Goal: Task Accomplishment & Management: Use online tool/utility

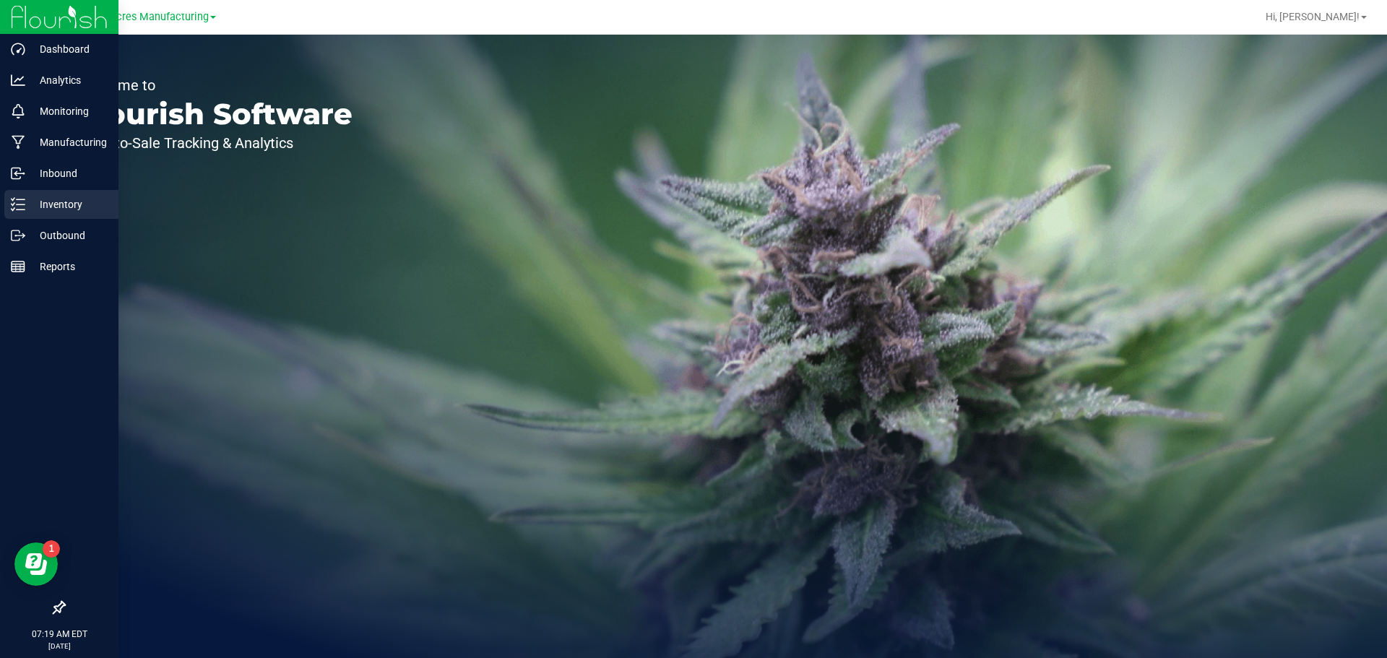
click at [25, 215] on div "Inventory" at bounding box center [61, 204] width 114 height 29
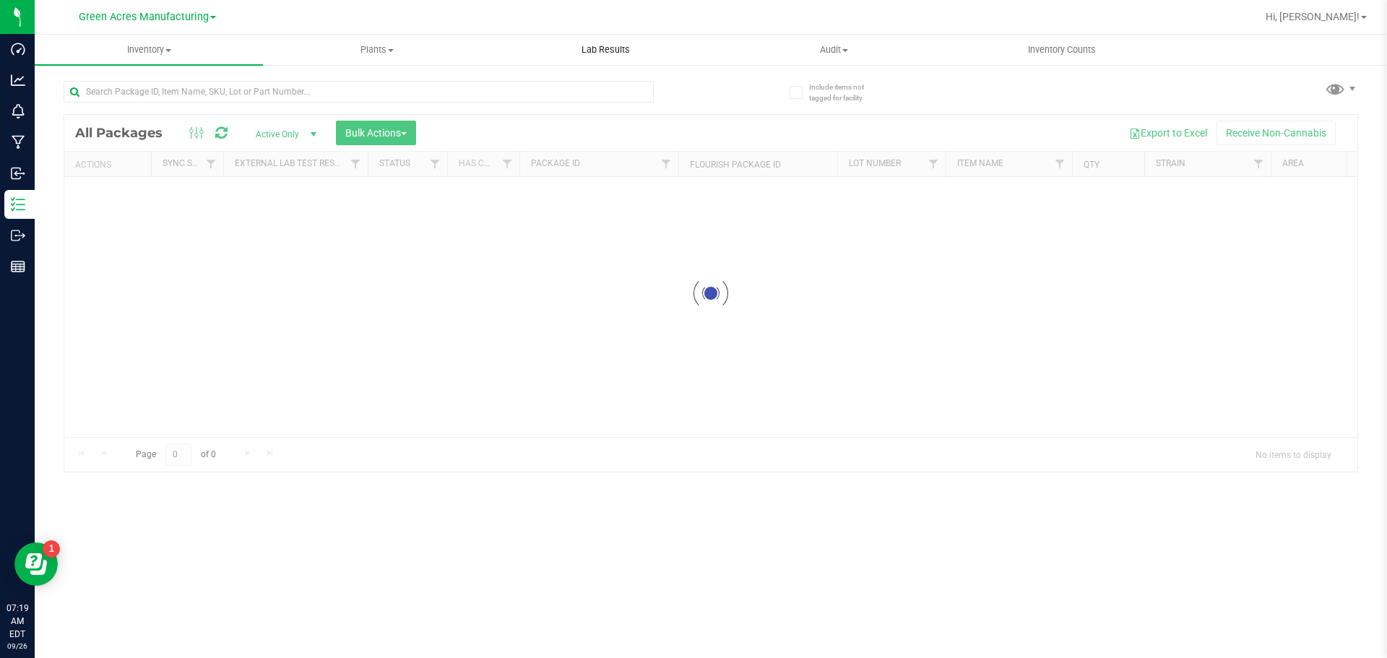
click at [588, 57] on uib-tab-heading "Lab Results" at bounding box center [605, 49] width 227 height 29
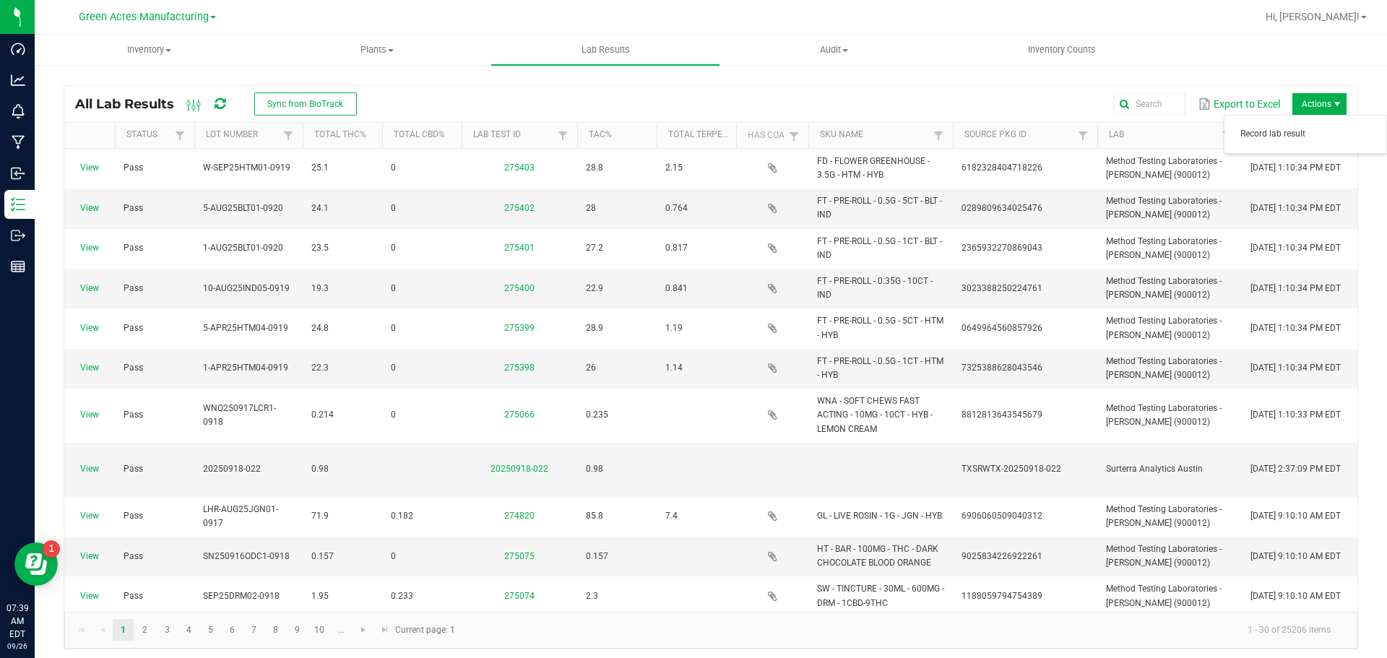
click at [1315, 110] on span "Actions" at bounding box center [1320, 104] width 54 height 22
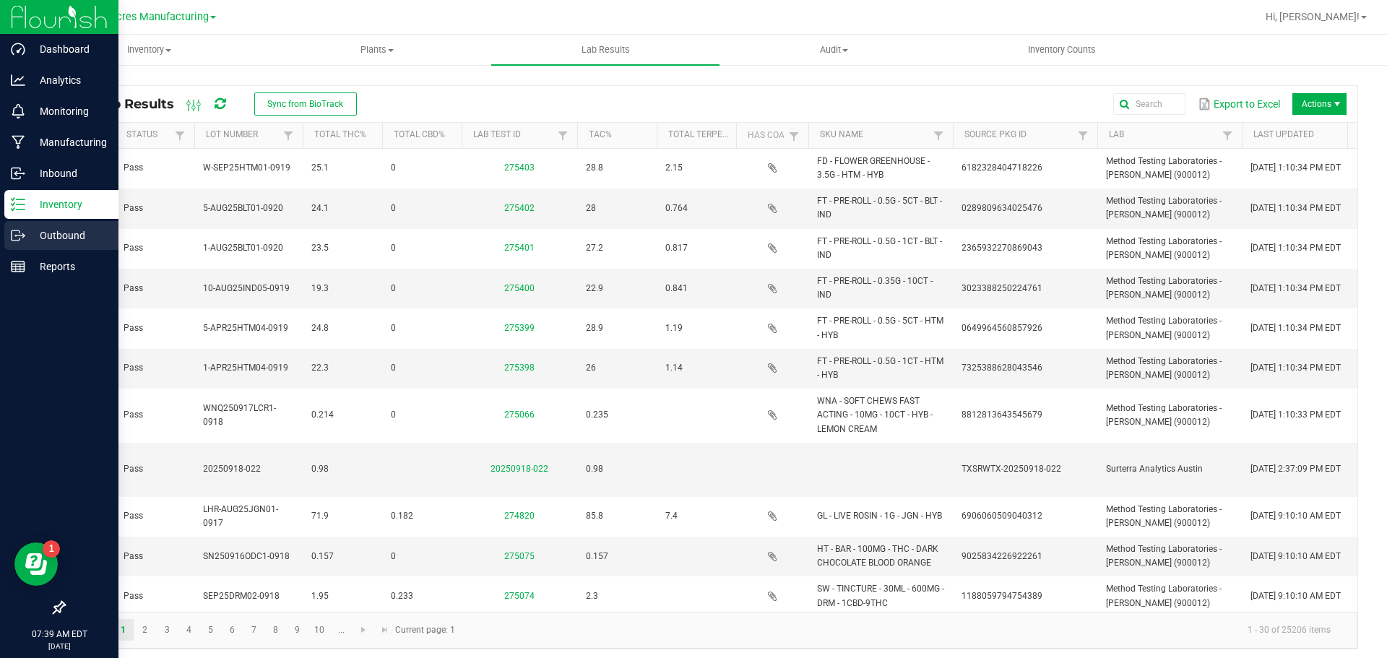
click at [5, 239] on div "Outbound" at bounding box center [61, 235] width 114 height 29
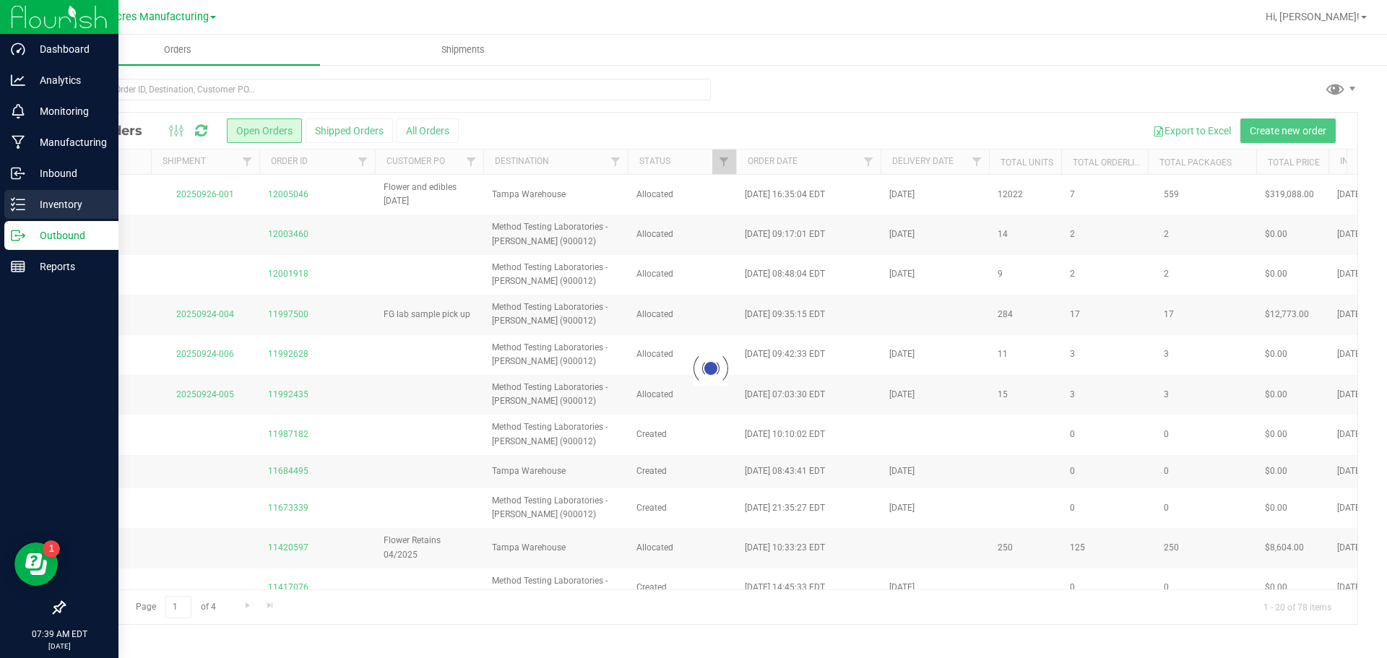
click at [61, 205] on p "Inventory" at bounding box center [68, 204] width 87 height 17
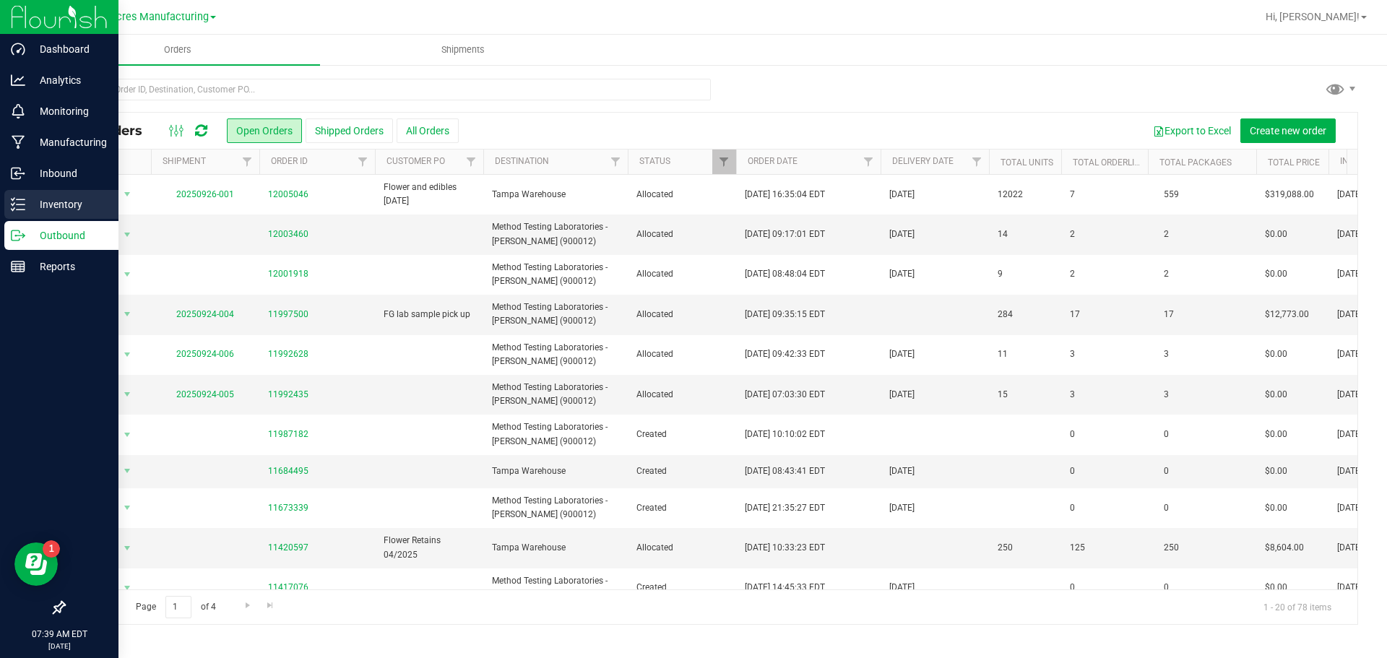
click at [22, 192] on div "Inventory" at bounding box center [61, 204] width 114 height 29
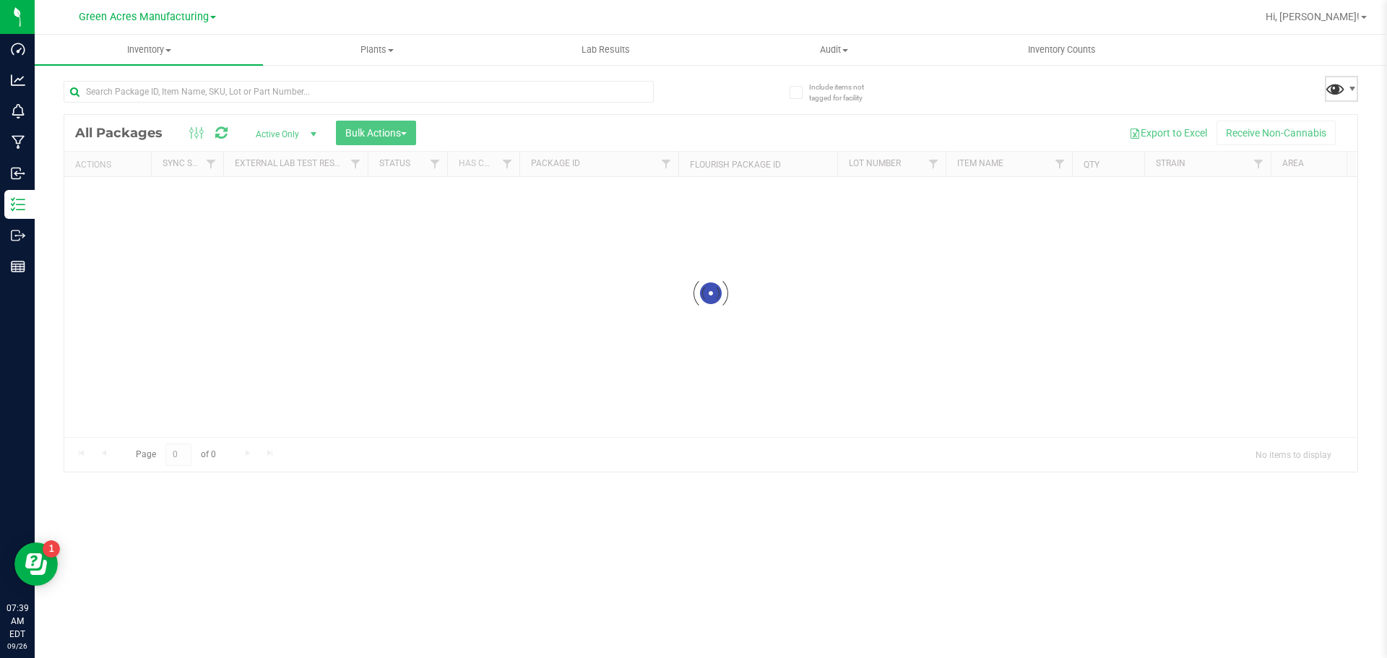
click at [1342, 87] on span at bounding box center [1335, 88] width 21 height 21
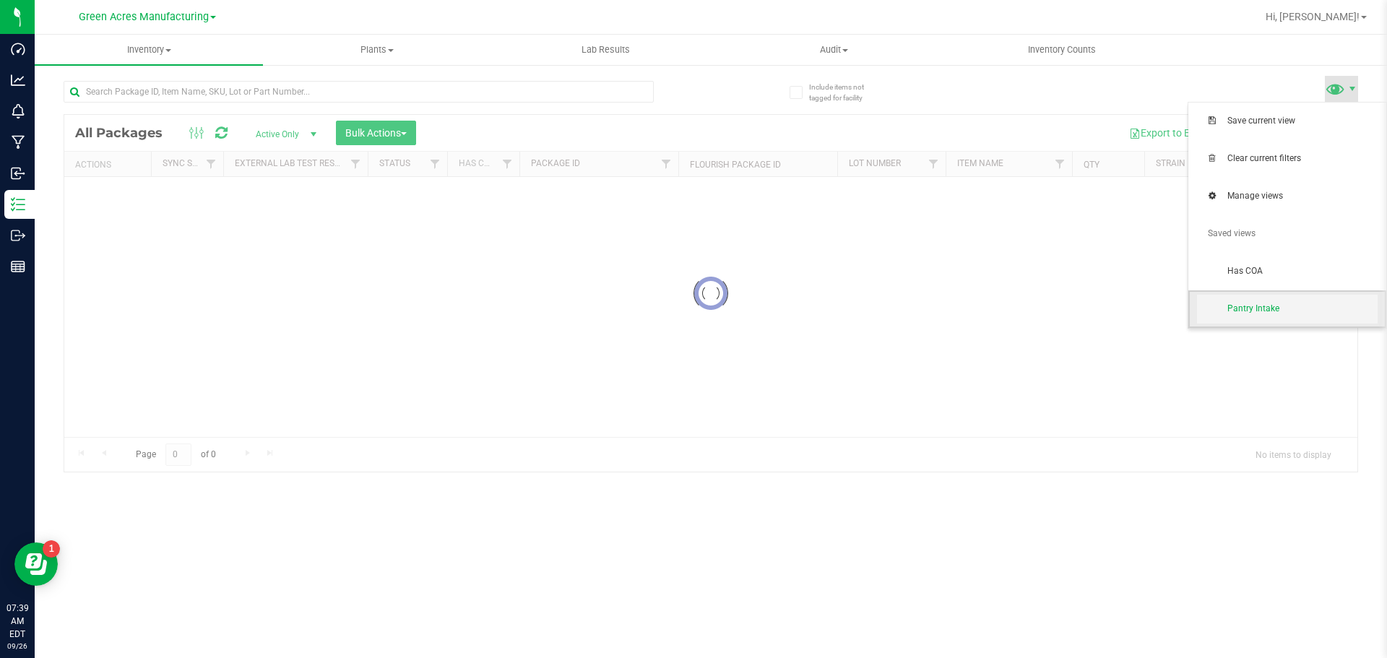
click at [1248, 309] on span "Pantry Intake" at bounding box center [1303, 309] width 150 height 12
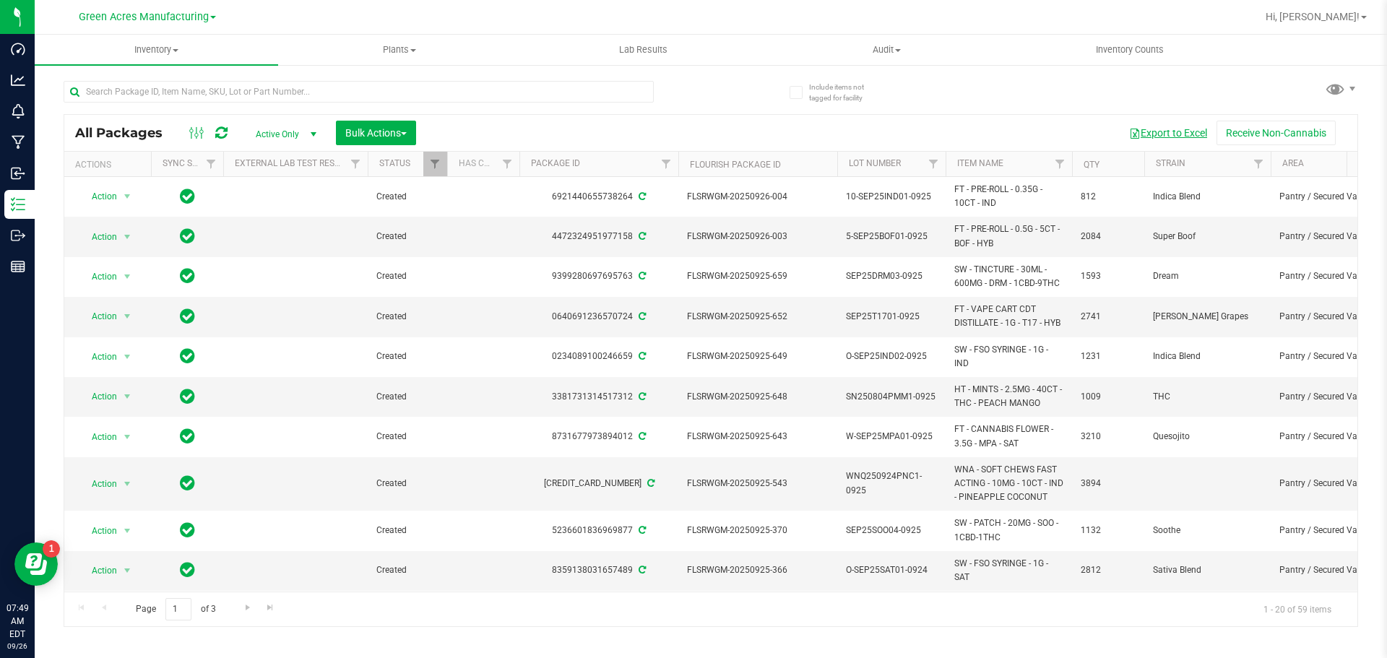
click at [1143, 132] on button "Export to Excel" at bounding box center [1168, 133] width 97 height 25
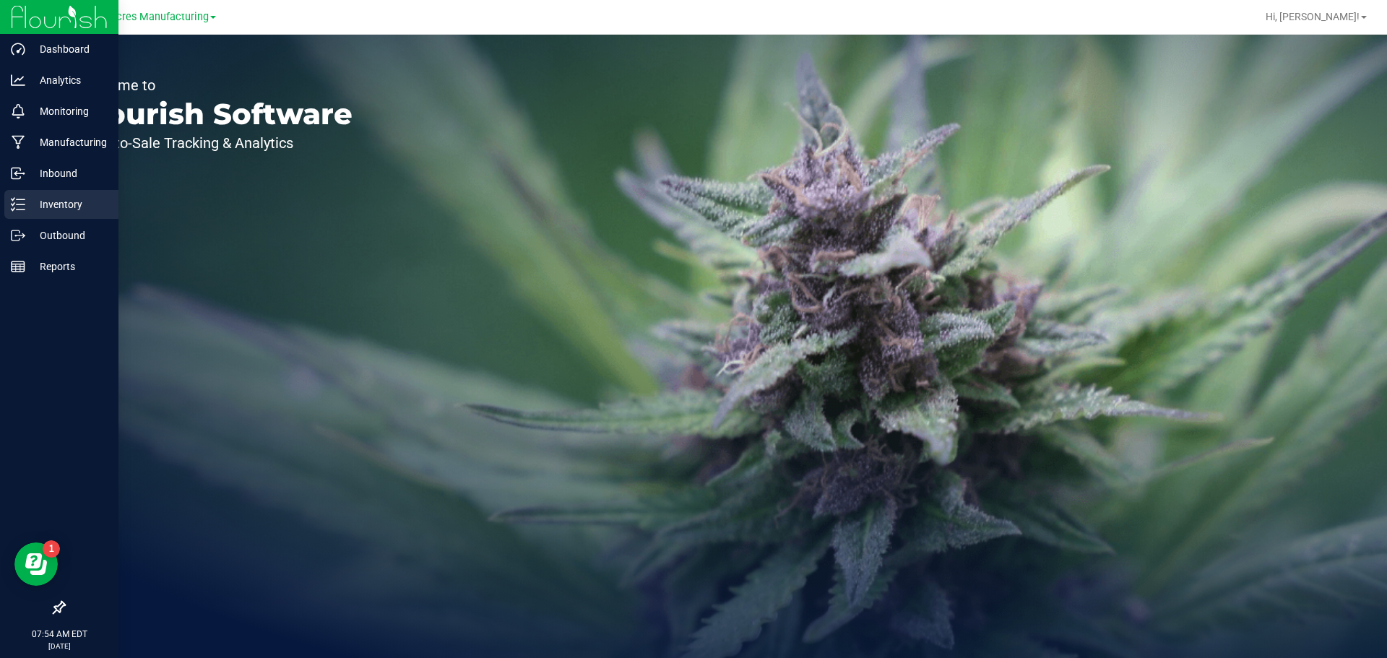
click at [24, 199] on line at bounding box center [21, 199] width 8 height 0
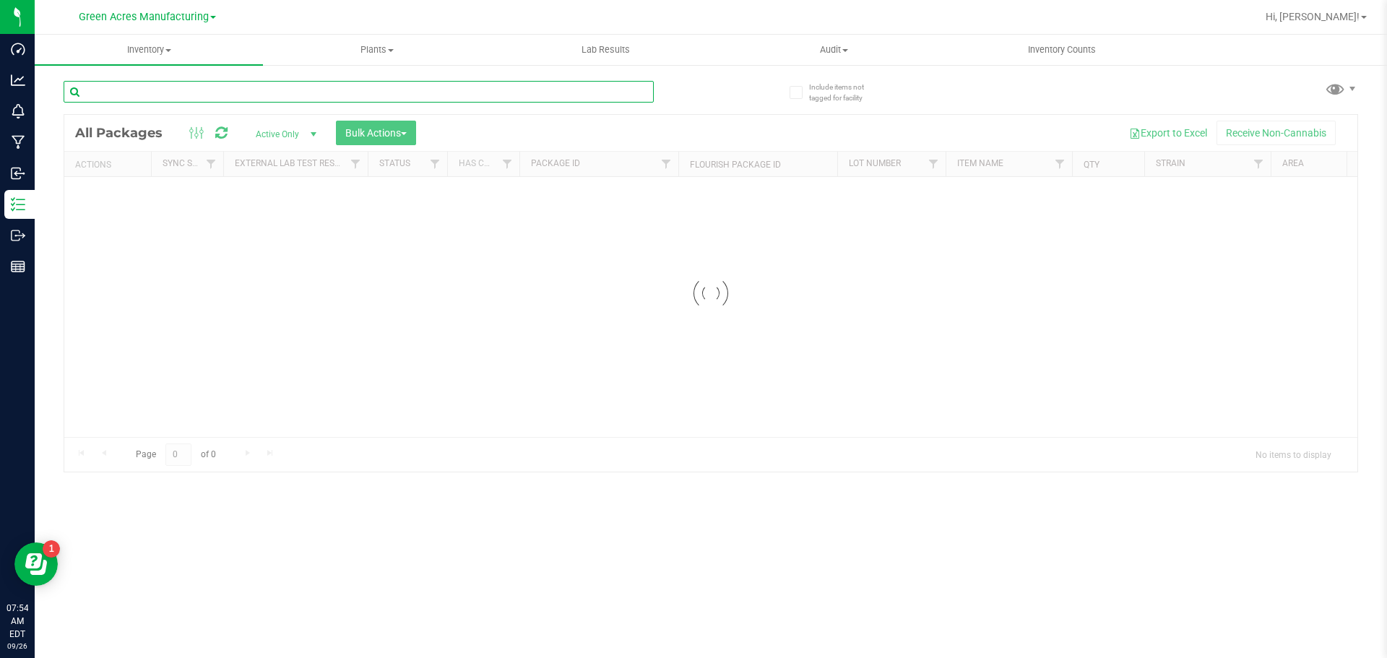
click at [393, 87] on input "text" at bounding box center [359, 92] width 590 height 22
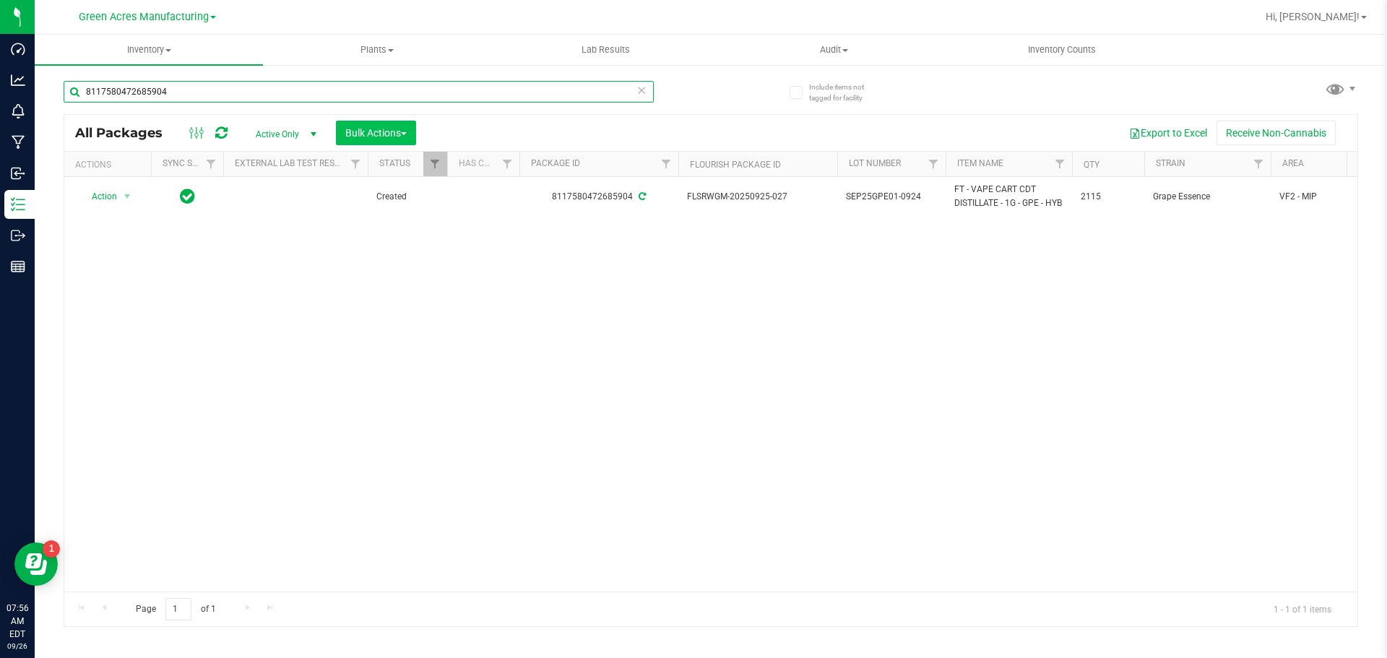
type input "8117580472685904"
click at [410, 132] on button "Bulk Actions" at bounding box center [376, 133] width 80 height 25
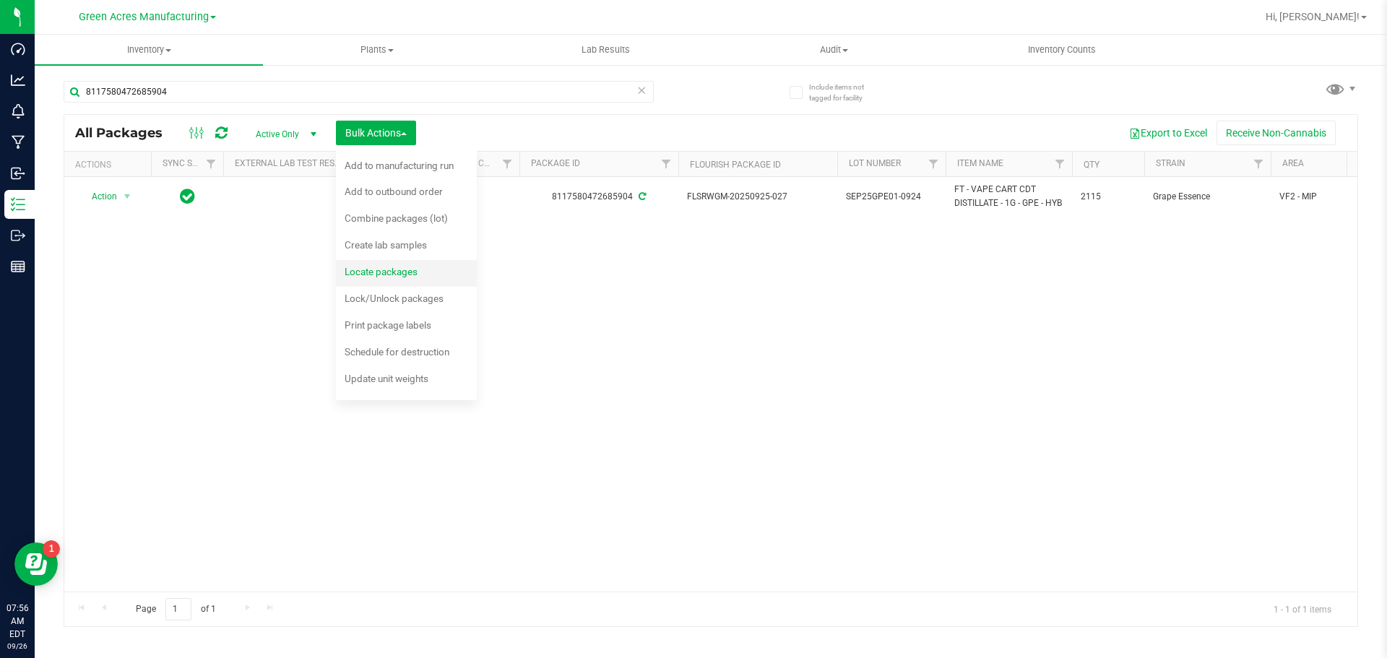
click at [366, 270] on span "Locate packages" at bounding box center [381, 272] width 73 height 12
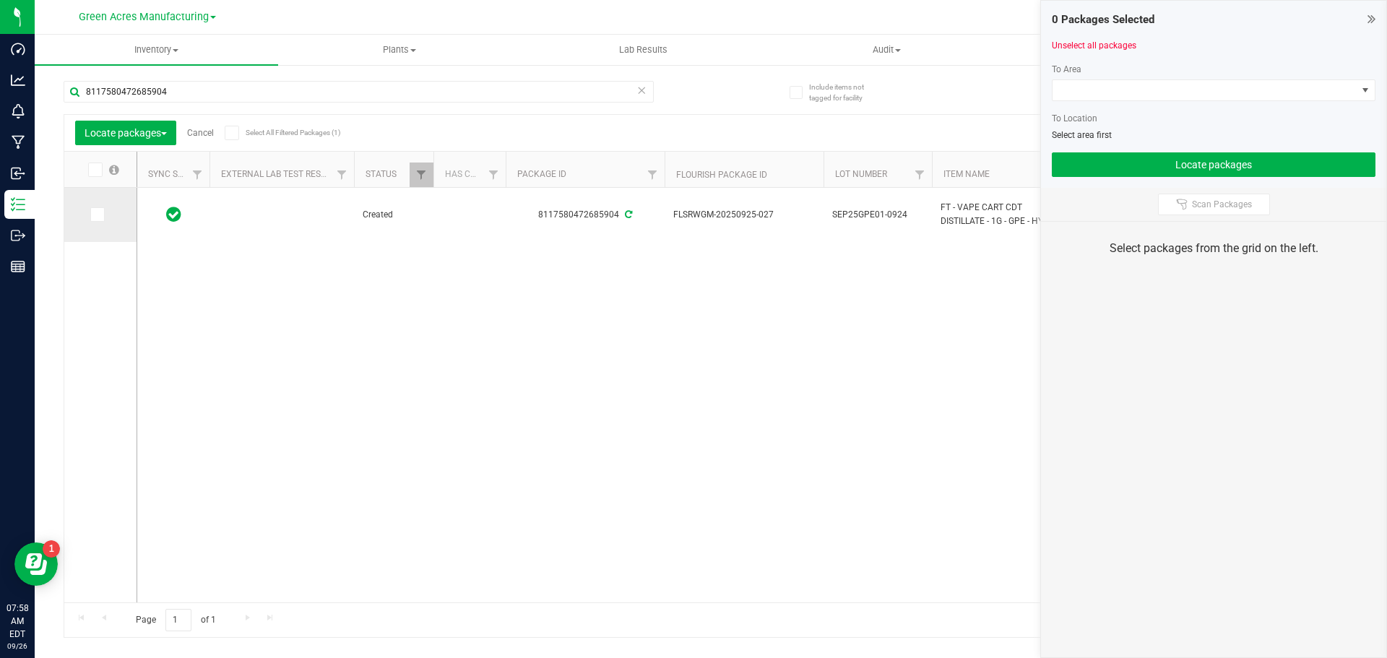
click at [100, 215] on icon at bounding box center [96, 215] width 9 height 0
click at [0, 0] on input "checkbox" at bounding box center [0, 0] width 0 height 0
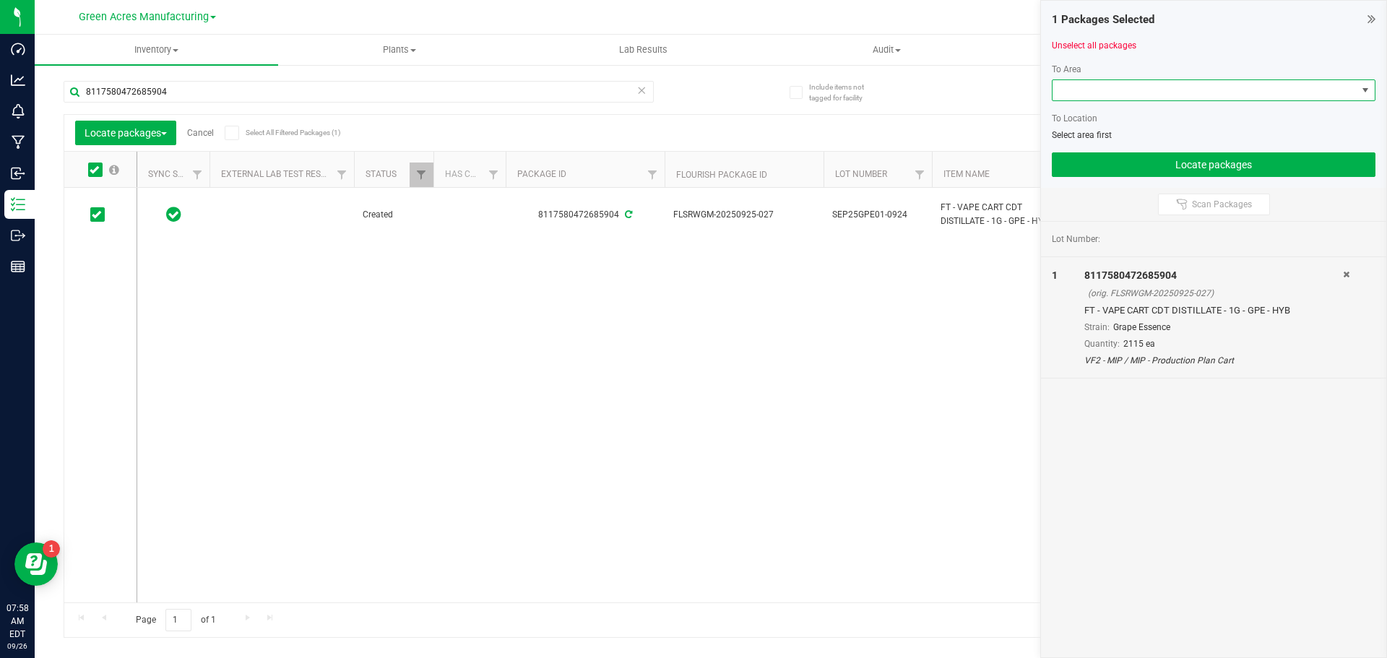
click at [1136, 83] on span at bounding box center [1205, 90] width 304 height 20
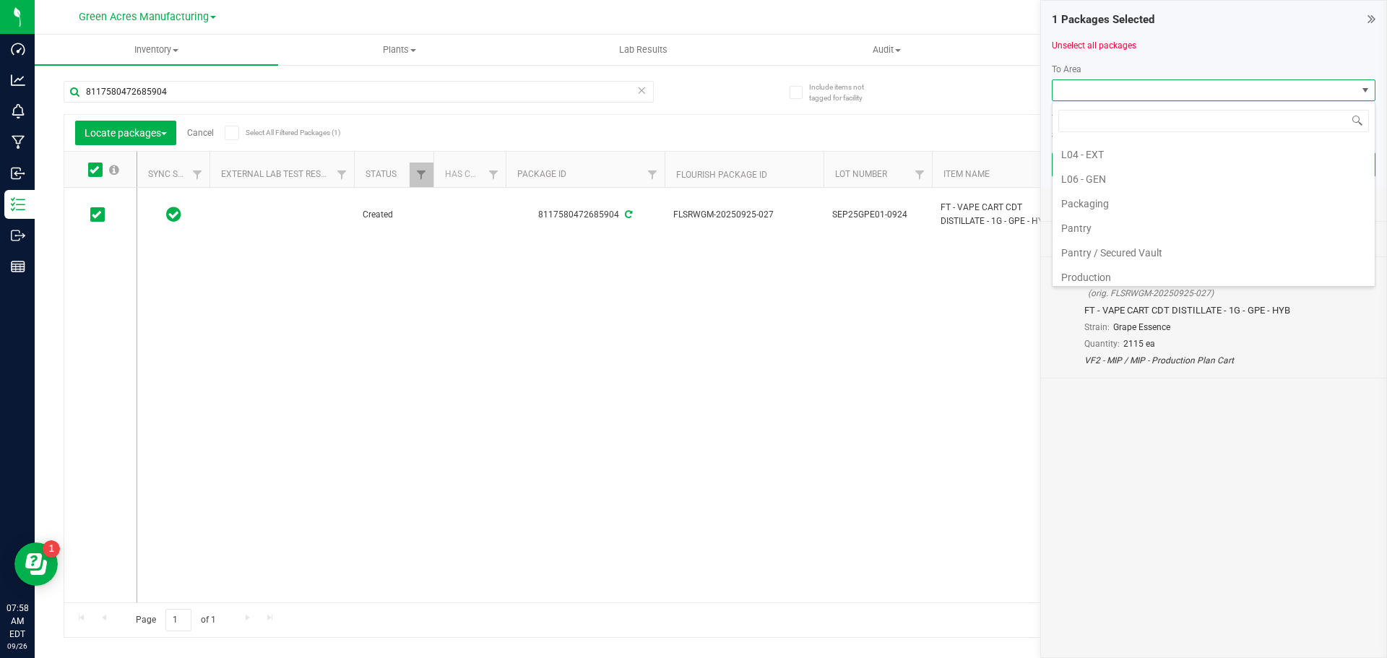
scroll to position [434, 0]
click at [1150, 228] on li "Pantry / Secured Vault" at bounding box center [1214, 234] width 322 height 25
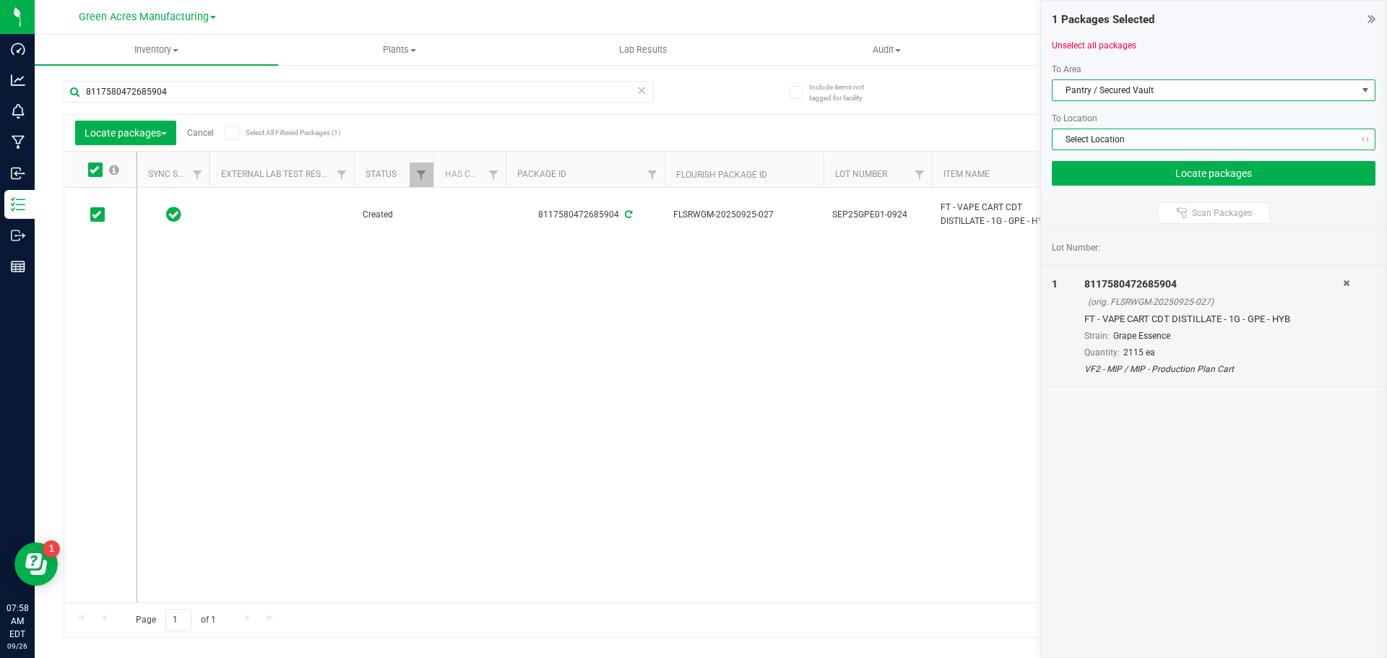
click at [1151, 138] on span "Select Location" at bounding box center [1205, 139] width 304 height 20
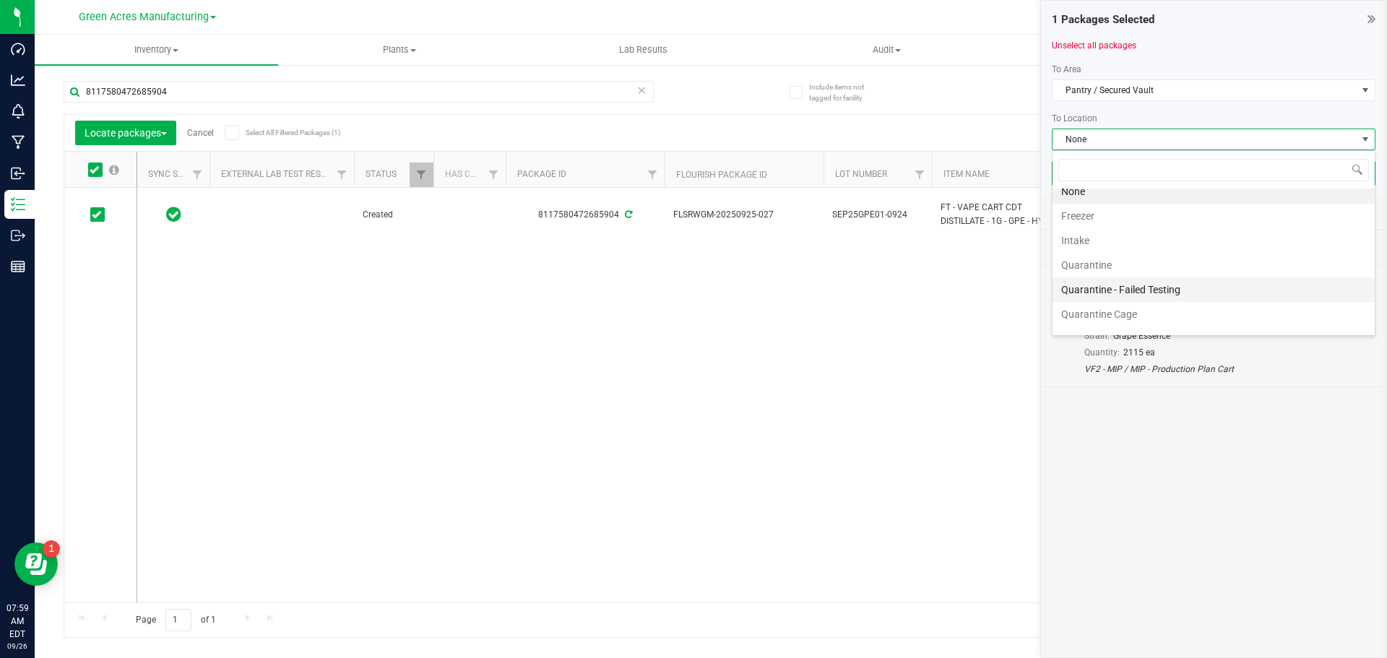
scroll to position [0, 0]
click at [1112, 251] on li "Intake" at bounding box center [1214, 250] width 322 height 25
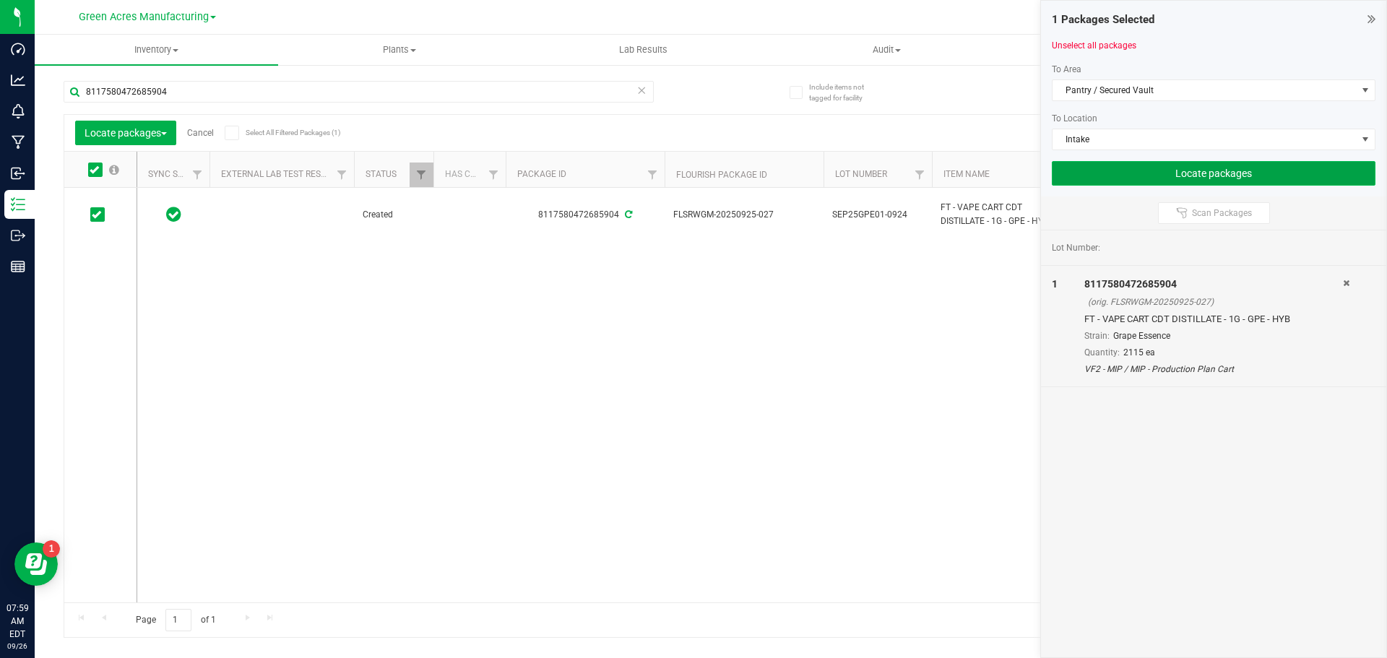
click at [1091, 178] on button "Locate packages" at bounding box center [1214, 173] width 324 height 25
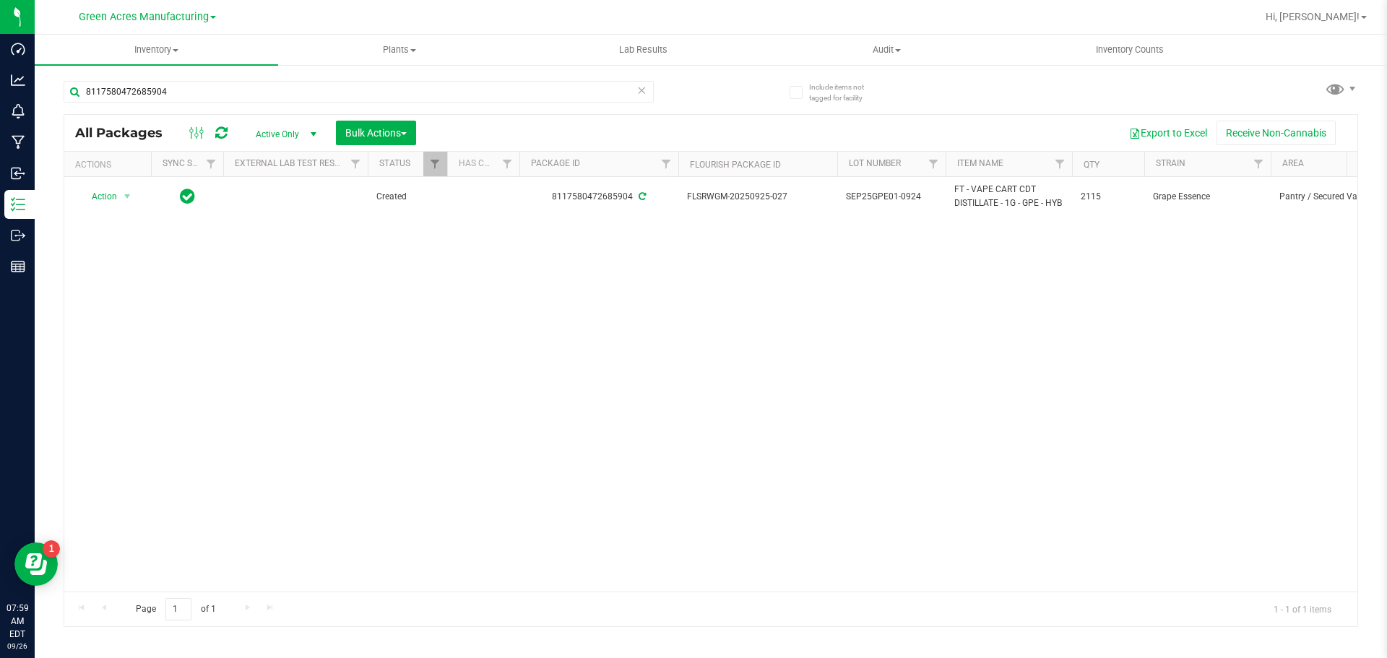
click at [725, 409] on div "Action Action Adjust qty Create package Edit attributes Global inventory Locate…" at bounding box center [710, 384] width 1293 height 415
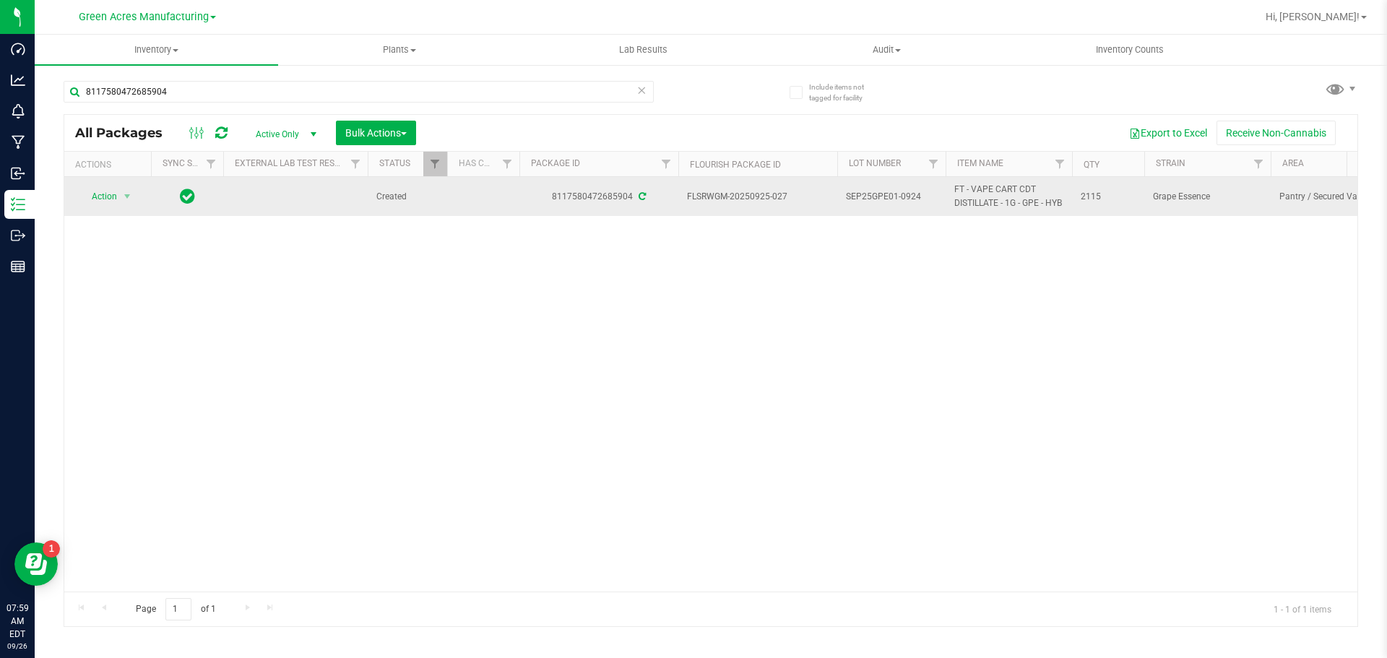
click at [871, 199] on span "SEP25GPE01-0924" at bounding box center [891, 197] width 91 height 14
click at [871, 199] on input "SEP25GPE01-0924" at bounding box center [888, 197] width 103 height 22
click at [595, 203] on div "8117580472685904" at bounding box center [598, 197] width 163 height 14
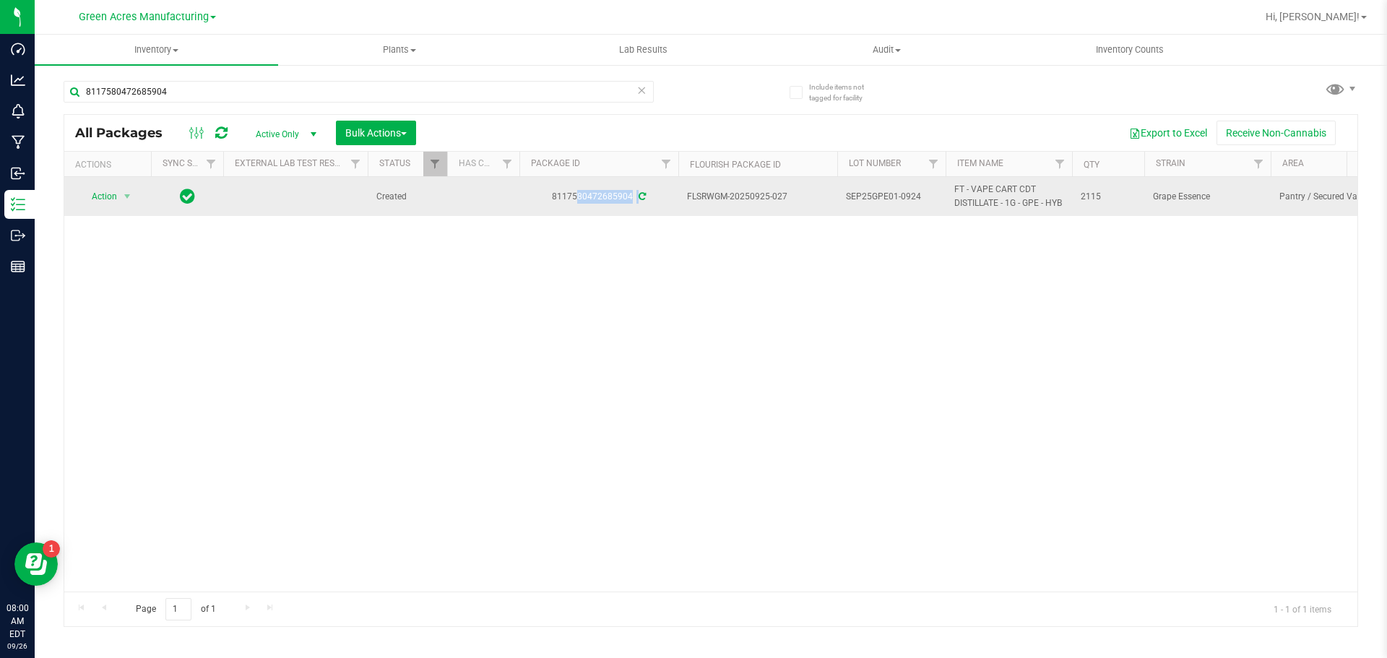
click at [595, 203] on div "8117580472685904" at bounding box center [598, 197] width 163 height 14
copy div "8117580472685904"
click at [973, 205] on span "FT - VAPE CART CDT DISTILLATE - 1G - GPE - HYB" at bounding box center [1008, 196] width 109 height 27
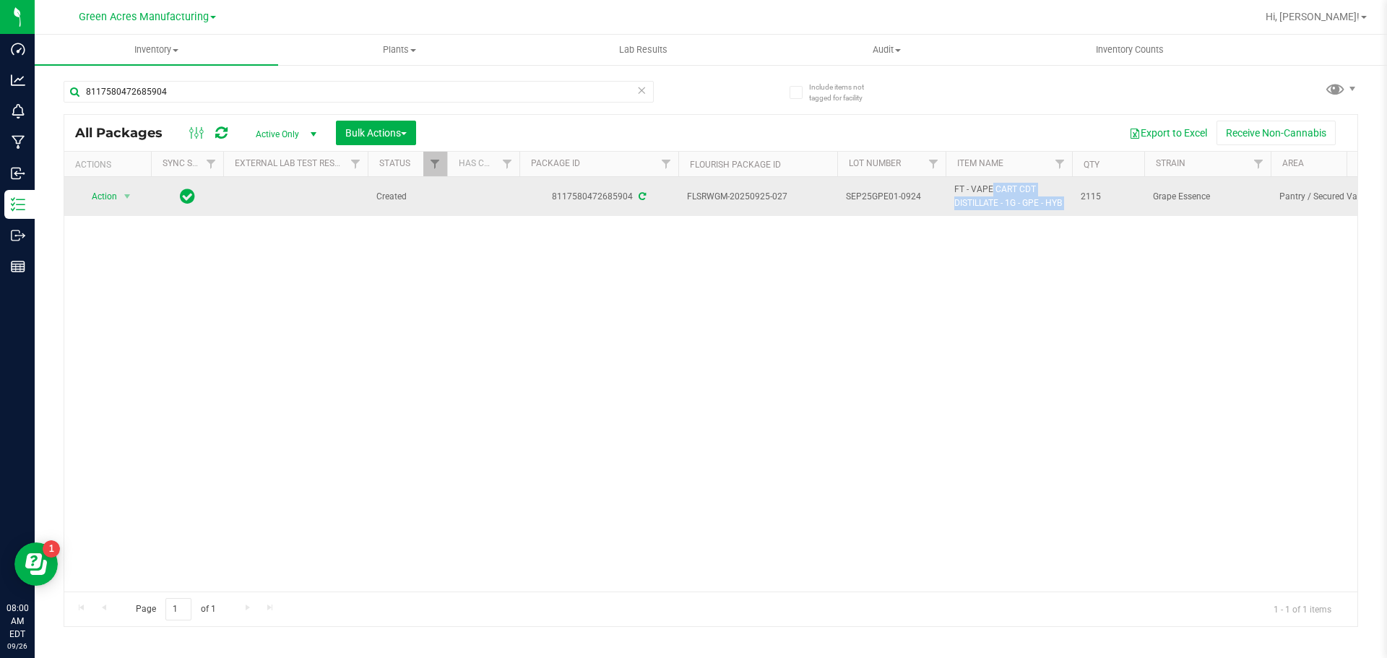
copy tr "FT - VAPE CART CDT DISTILLATE - 1G - GPE - HYB"
click at [1173, 199] on span "Grape Essence" at bounding box center [1207, 197] width 109 height 14
copy tr "Grape Essence"
